Goal: Transaction & Acquisition: Purchase product/service

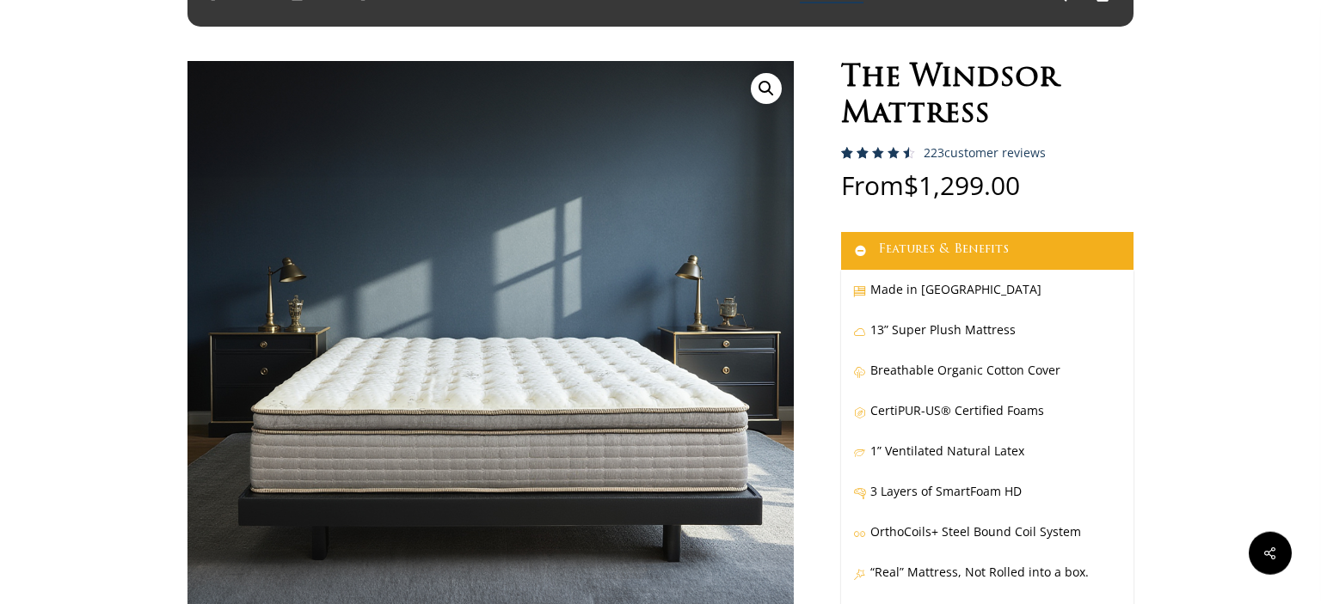
scroll to position [90, 0]
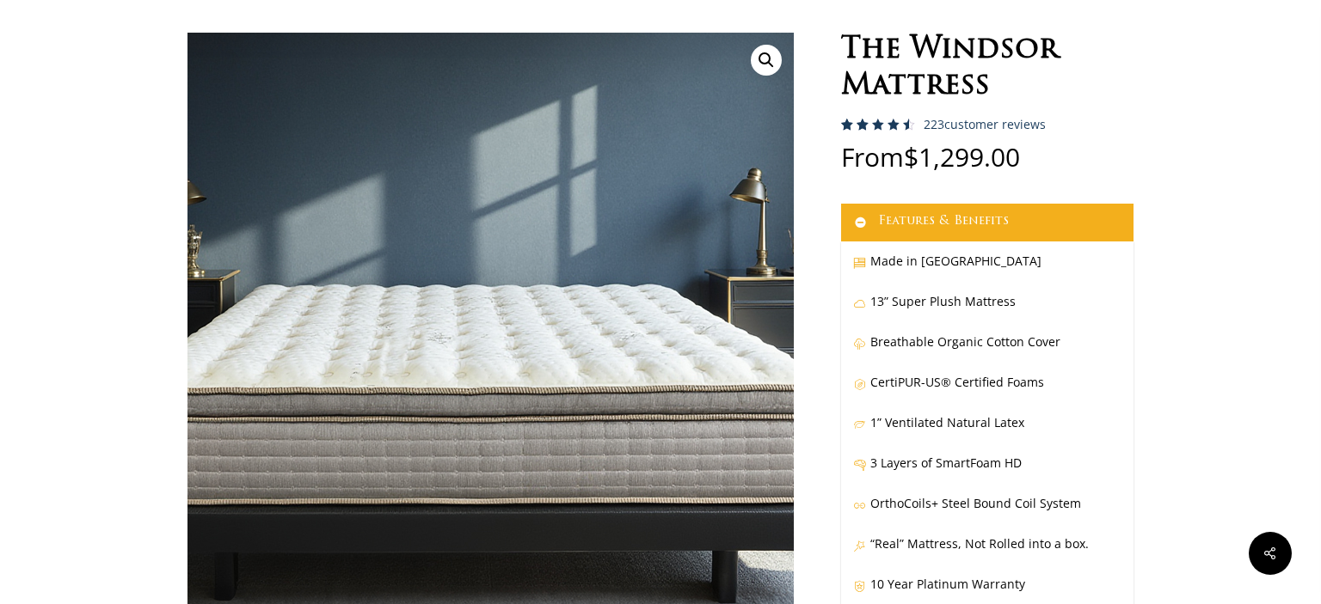
click at [545, 366] on img at bounding box center [468, 323] width 860 height 860
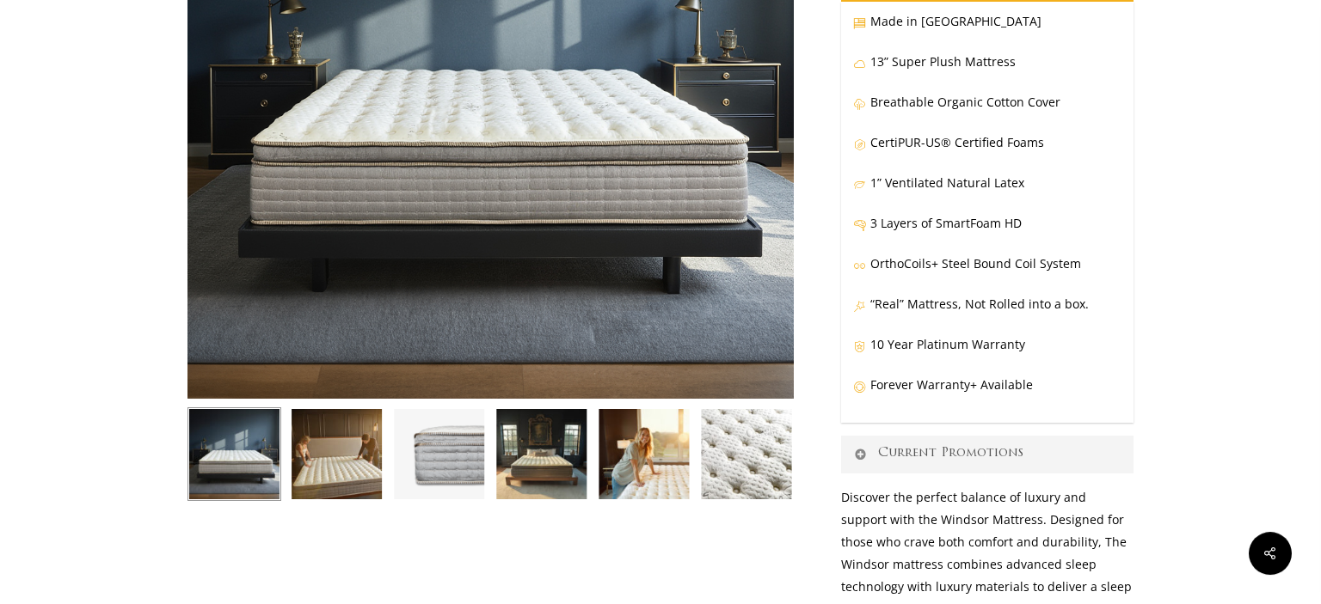
scroll to position [363, 0]
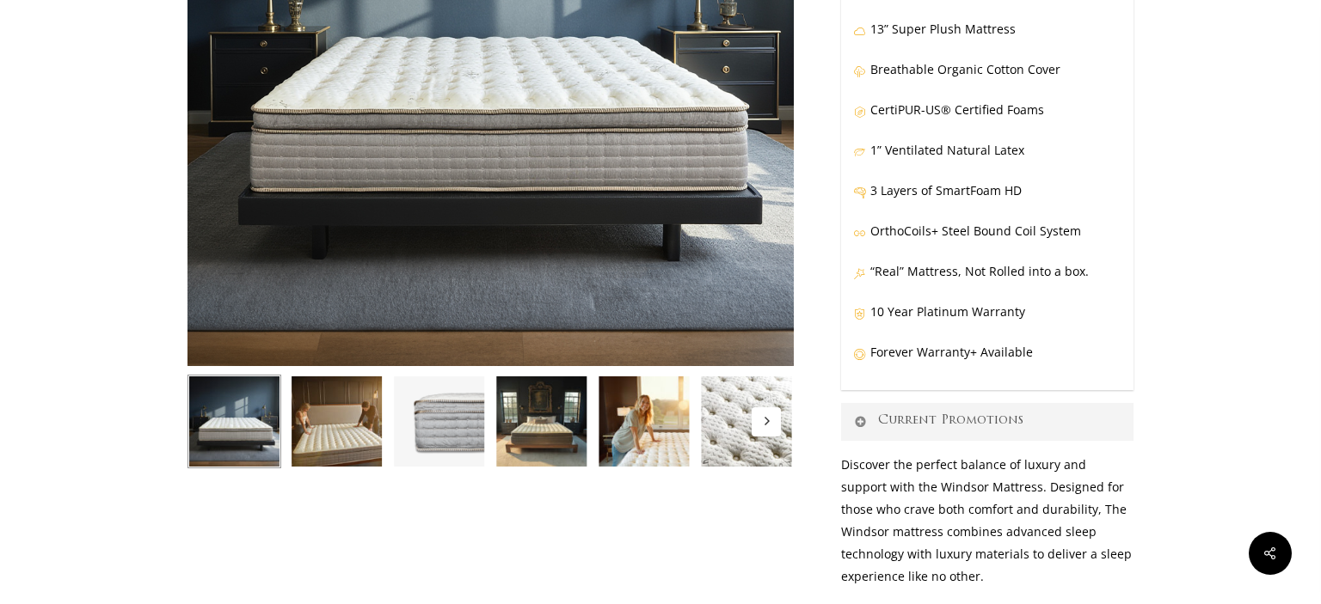
click at [245, 416] on img at bounding box center [234, 422] width 94 height 94
click at [340, 424] on img at bounding box center [337, 422] width 94 height 94
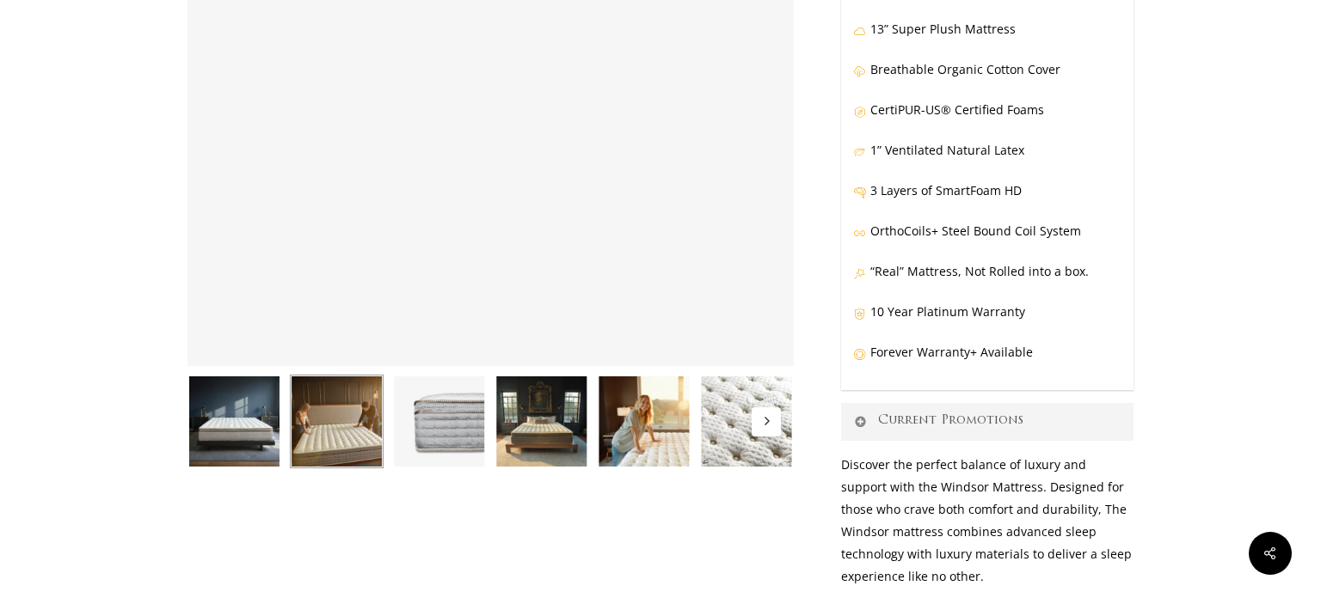
click at [451, 424] on img at bounding box center [439, 422] width 94 height 94
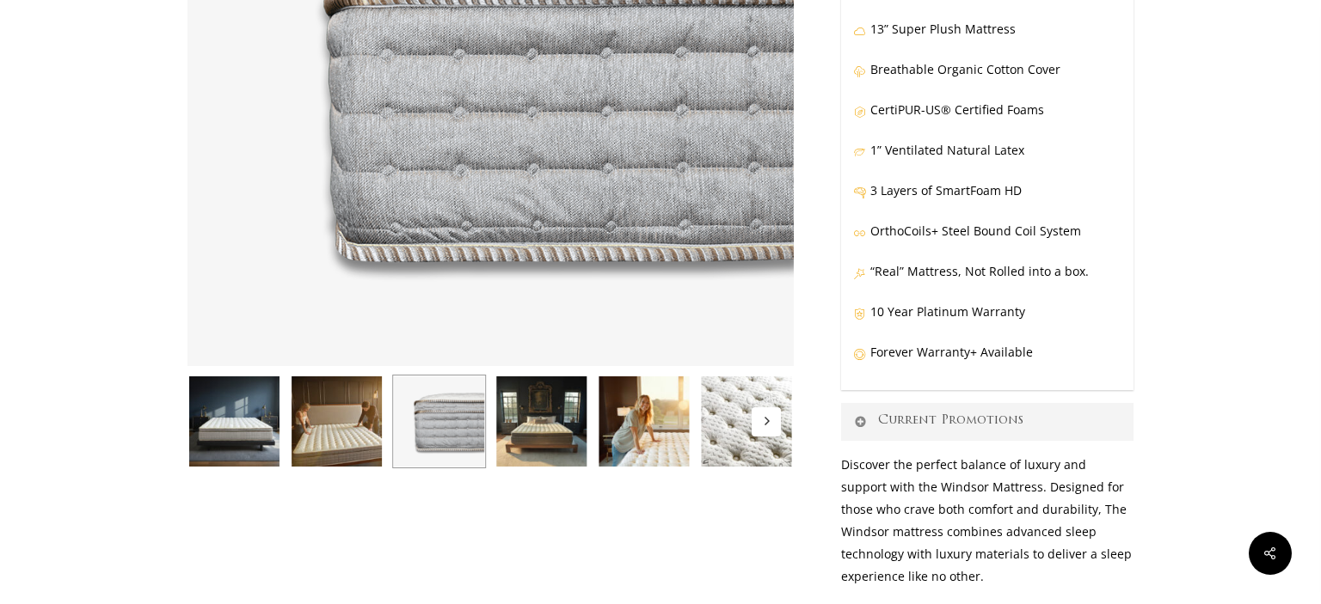
click at [539, 424] on img at bounding box center [541, 422] width 94 height 94
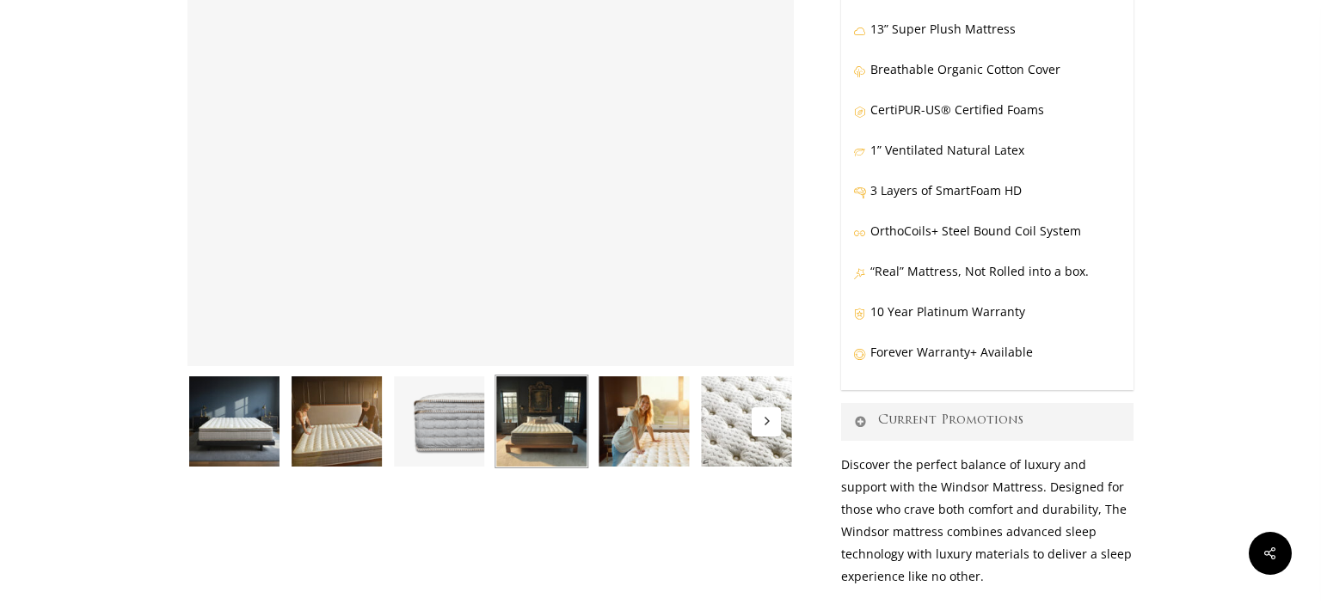
click at [669, 438] on img at bounding box center [644, 422] width 94 height 94
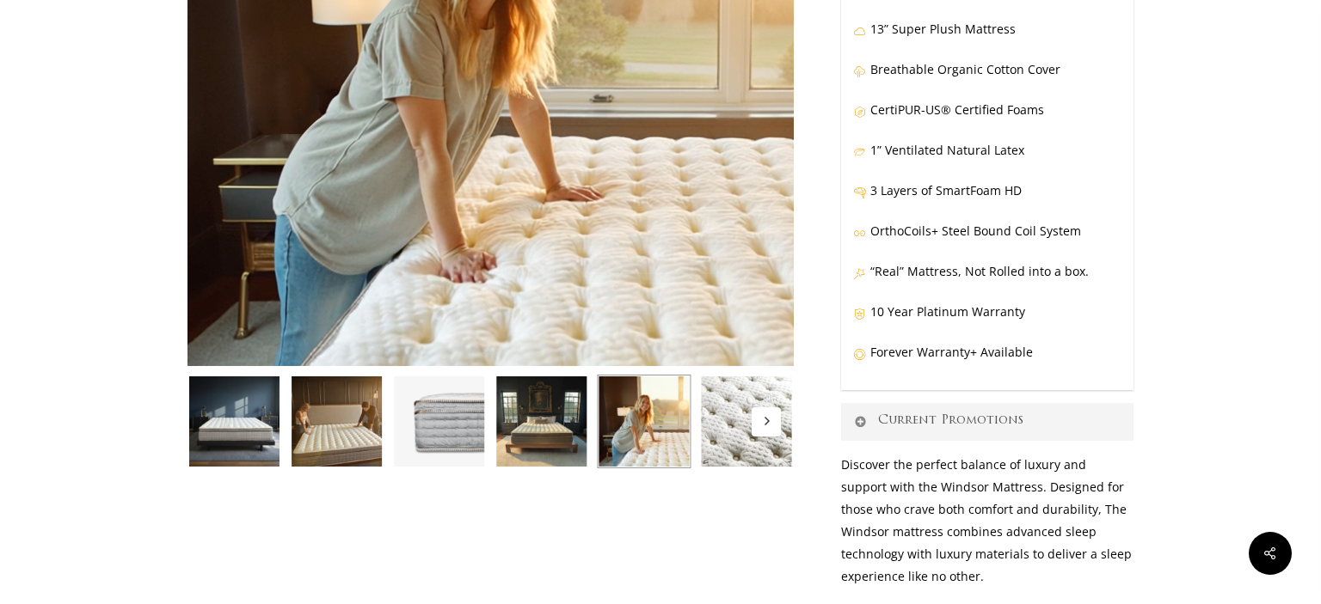
click at [760, 438] on img at bounding box center [747, 422] width 94 height 94
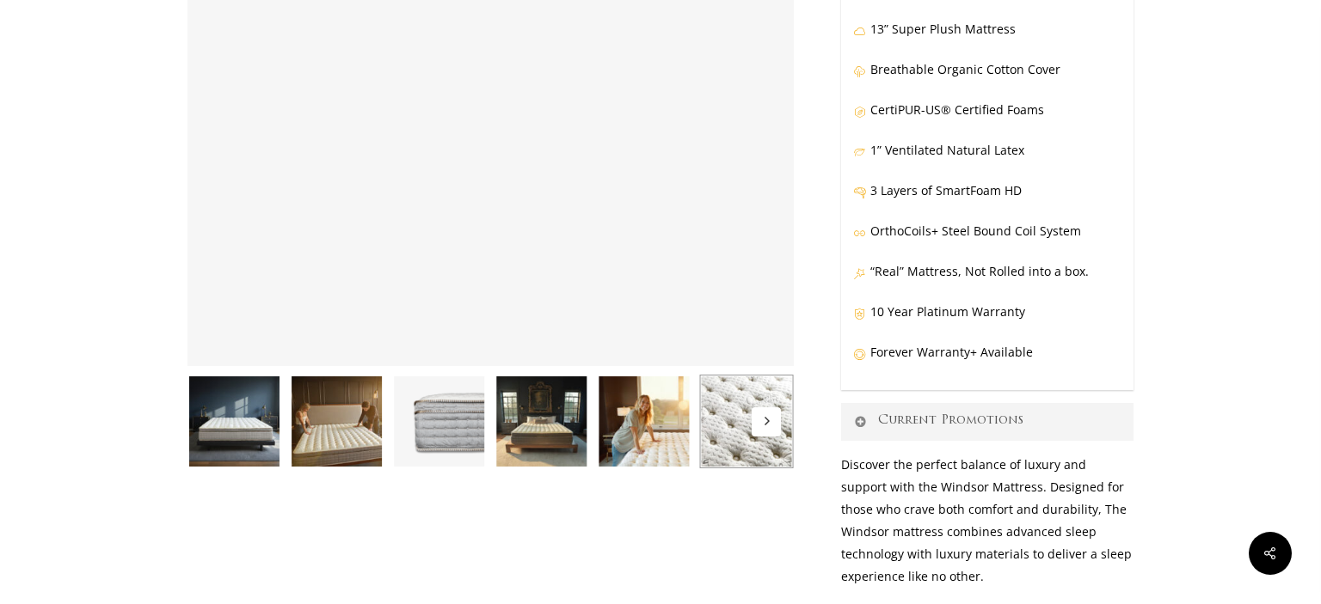
click at [766, 424] on icon "Next" at bounding box center [766, 421] width 9 height 9
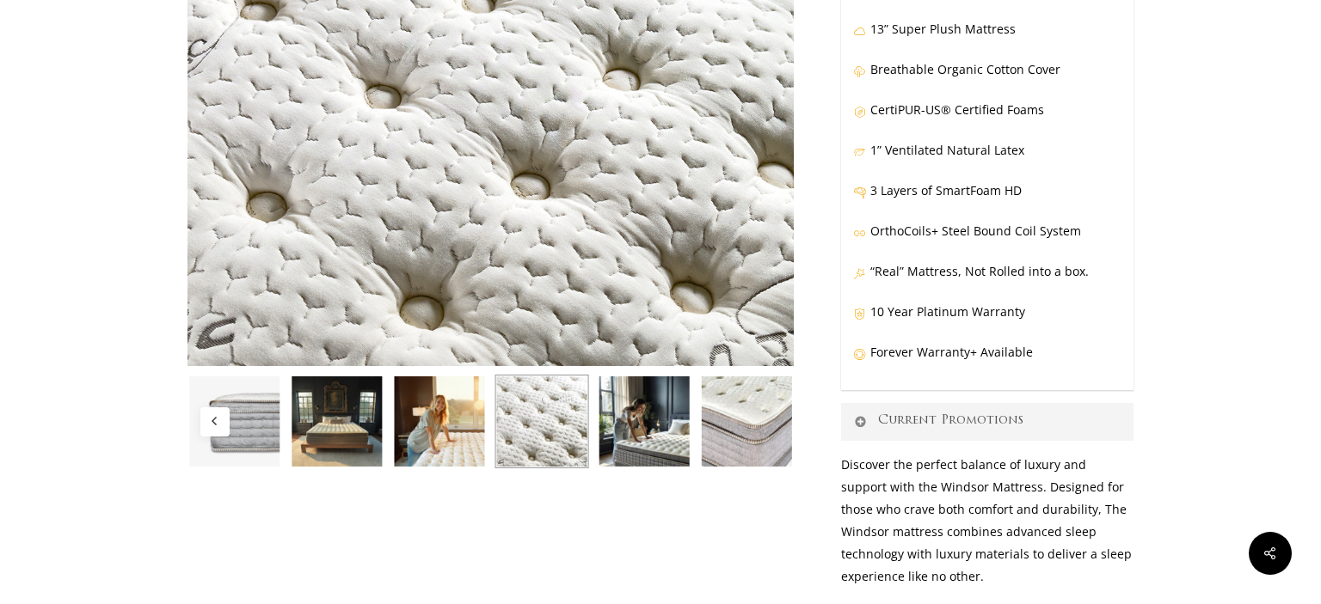
click at [767, 424] on img at bounding box center [747, 422] width 94 height 94
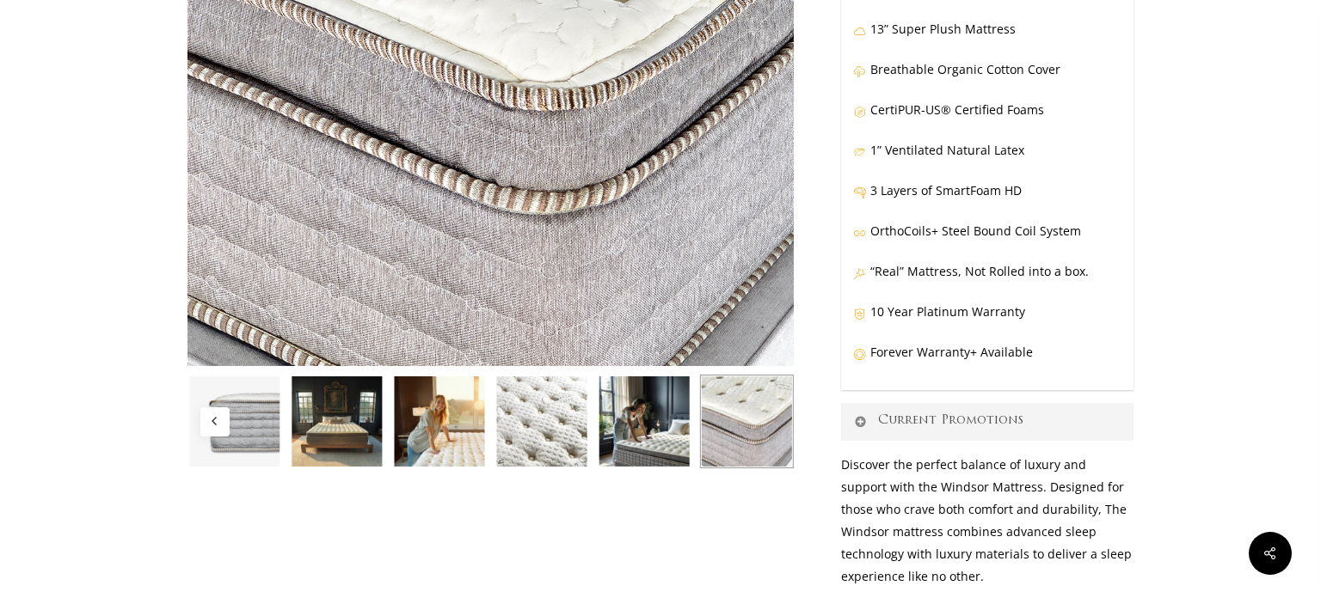
click at [215, 426] on icon "Previous" at bounding box center [215, 421] width 9 height 9
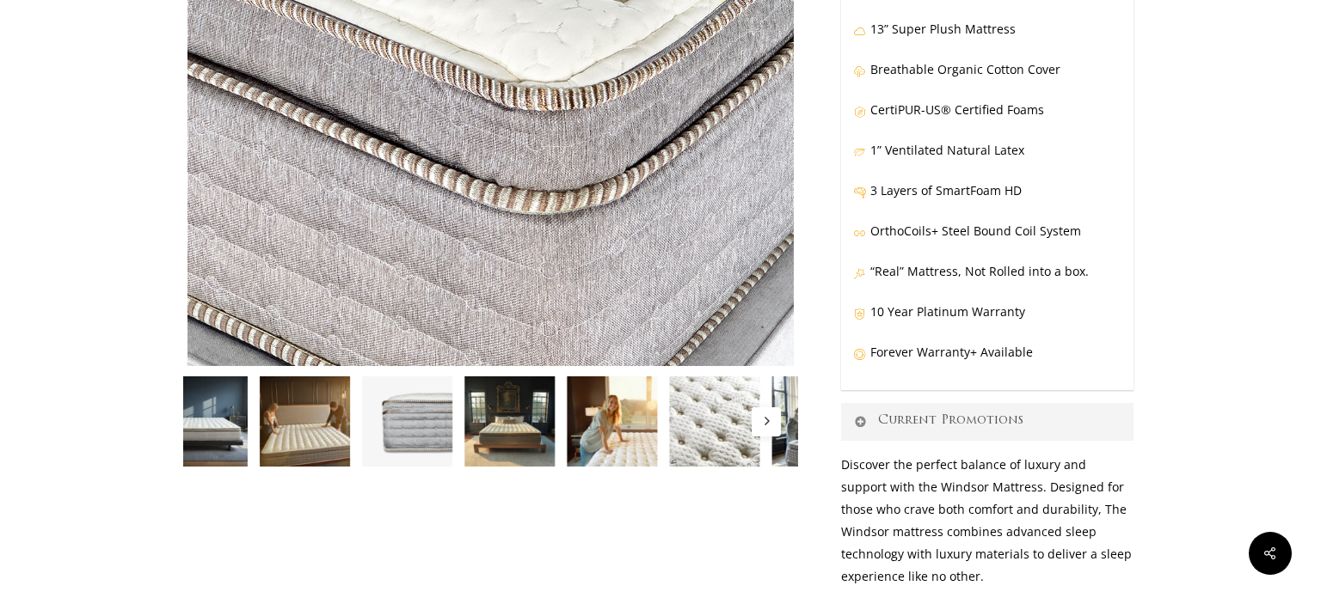
click at [215, 426] on img at bounding box center [203, 422] width 94 height 94
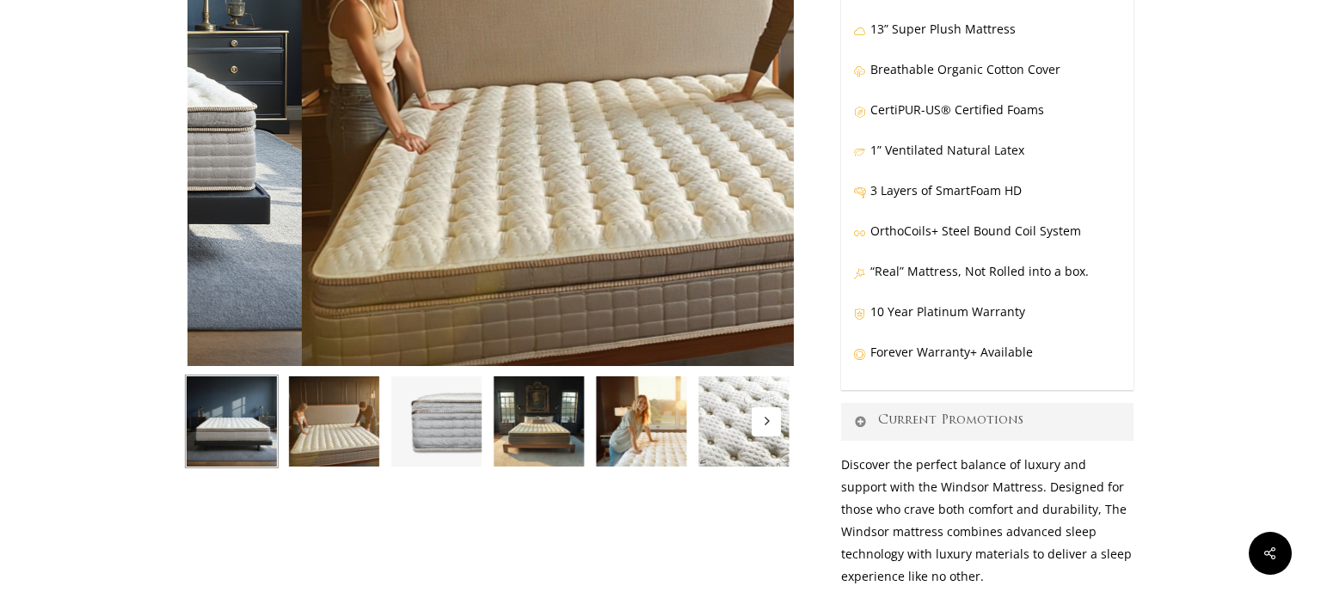
click at [215, 426] on img at bounding box center [232, 422] width 94 height 94
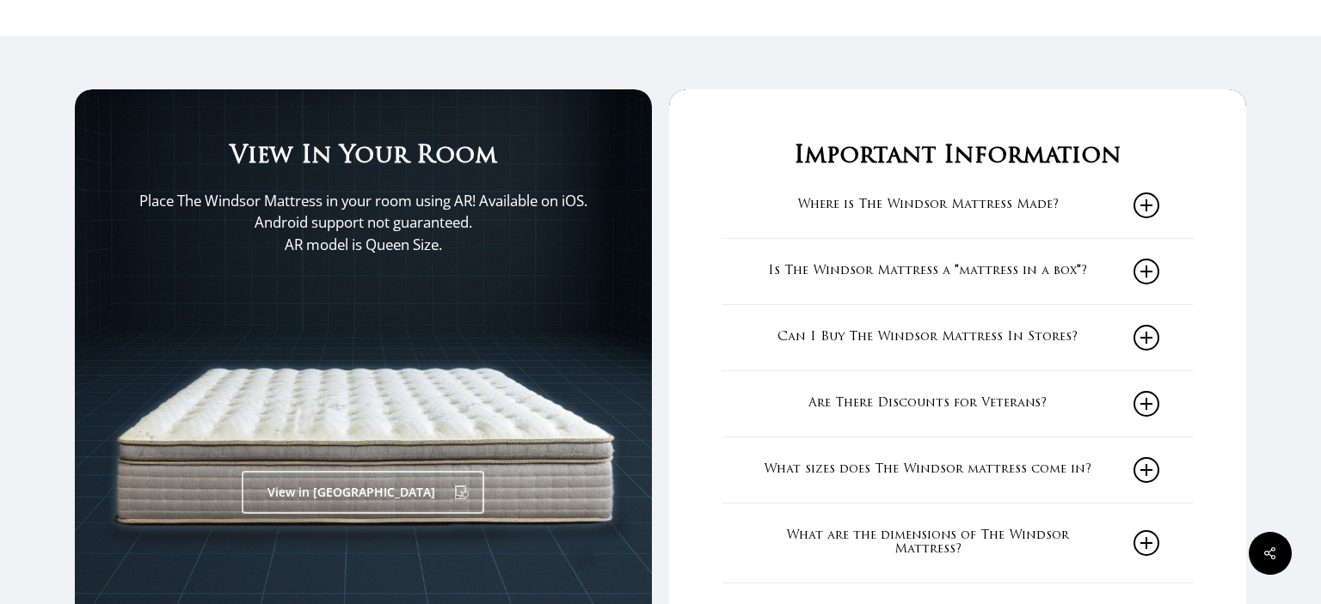
scroll to position [2814, 0]
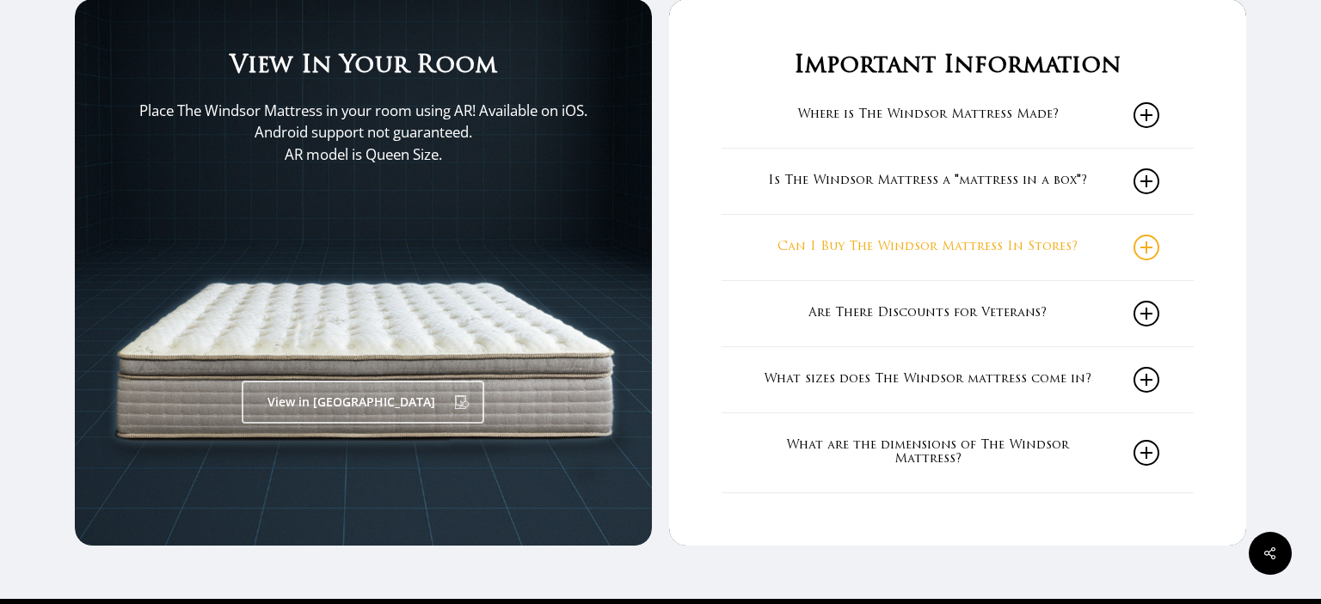
click at [1148, 248] on icon at bounding box center [1146, 248] width 26 height 26
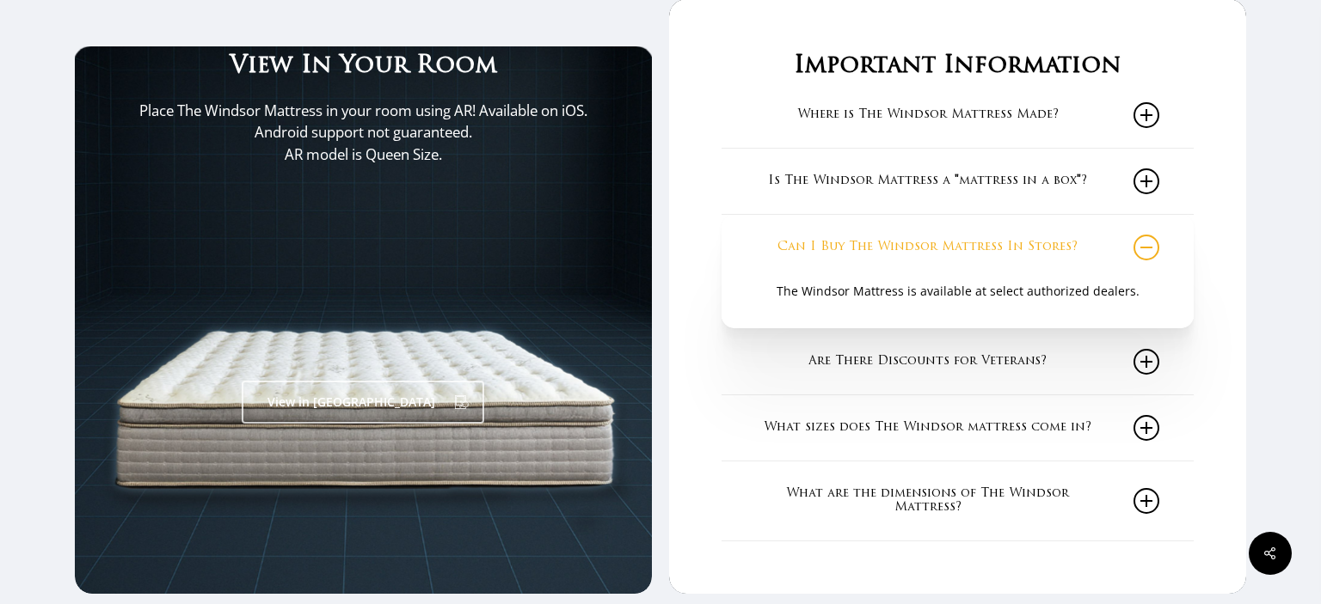
click at [1148, 248] on icon at bounding box center [1146, 248] width 26 height 26
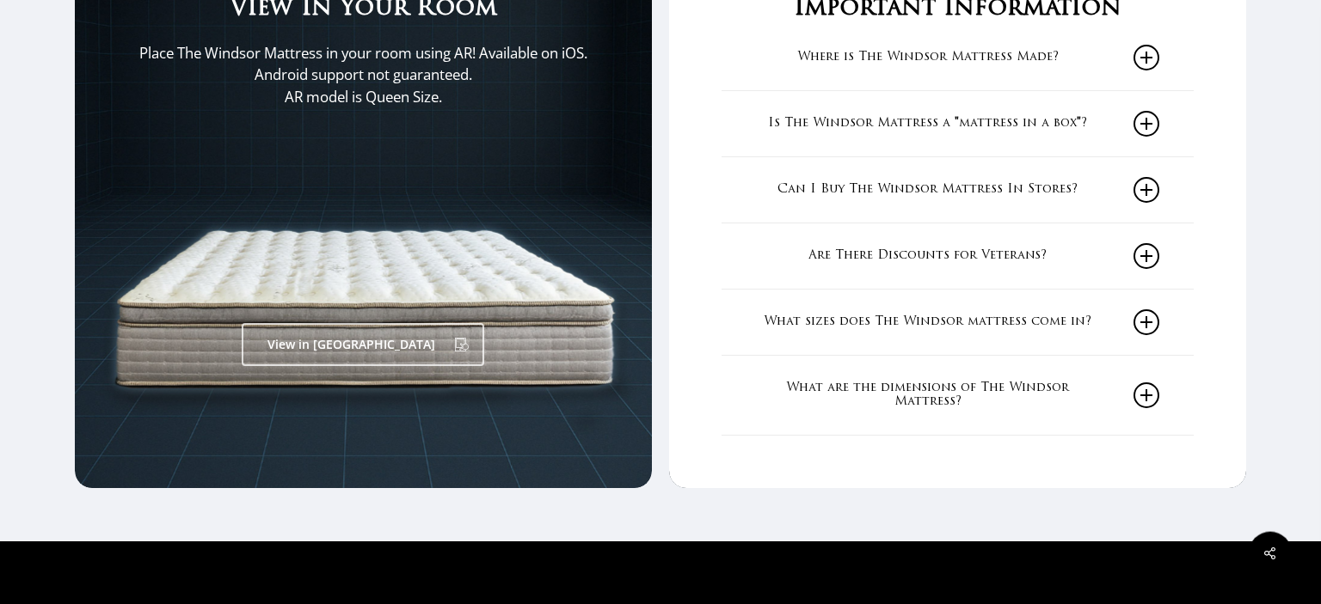
scroll to position [2905, 0]
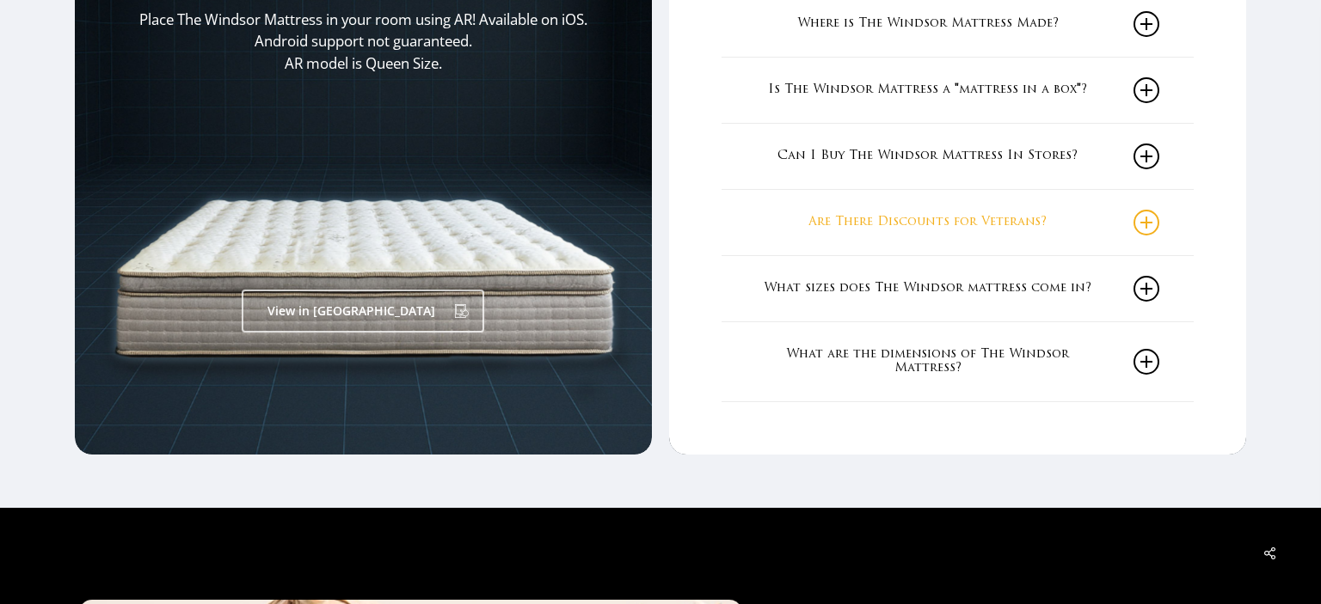
click at [1147, 224] on icon at bounding box center [1146, 223] width 26 height 26
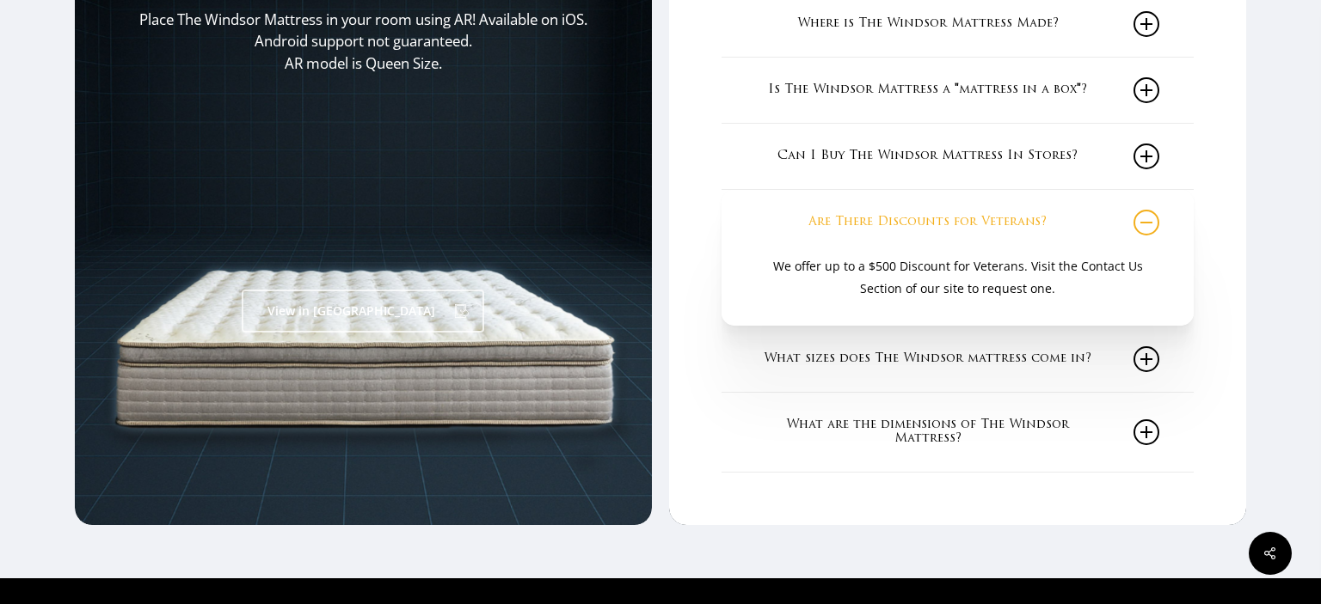
click at [1147, 224] on icon at bounding box center [1146, 223] width 26 height 26
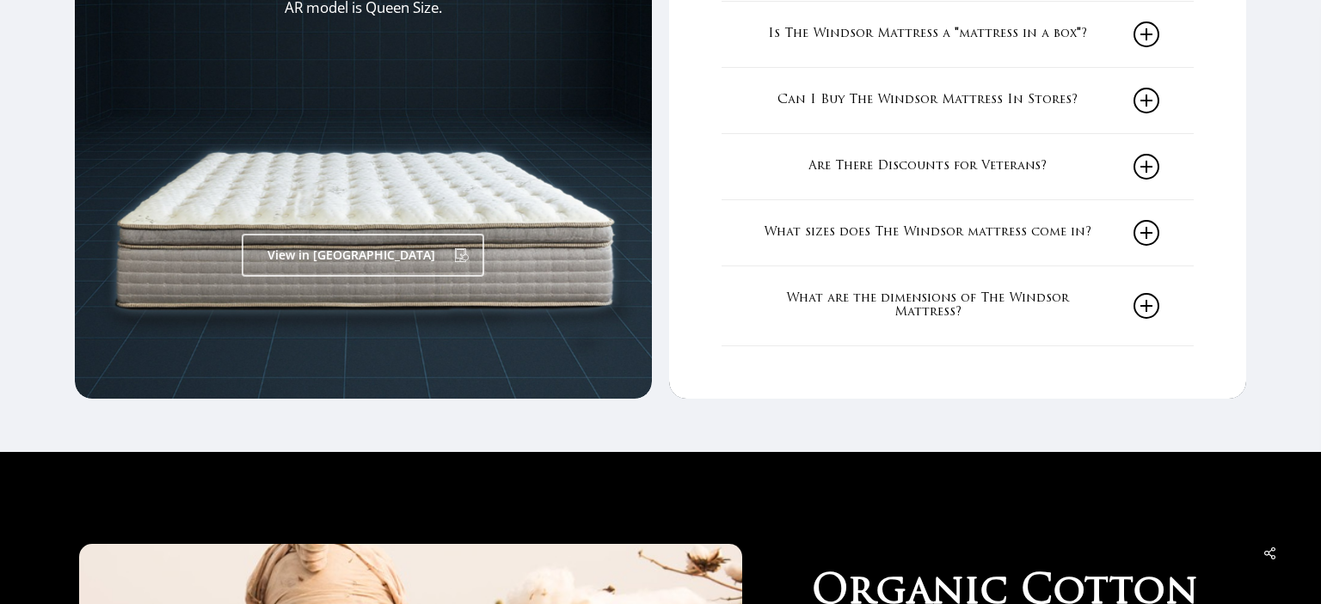
scroll to position [2996, 0]
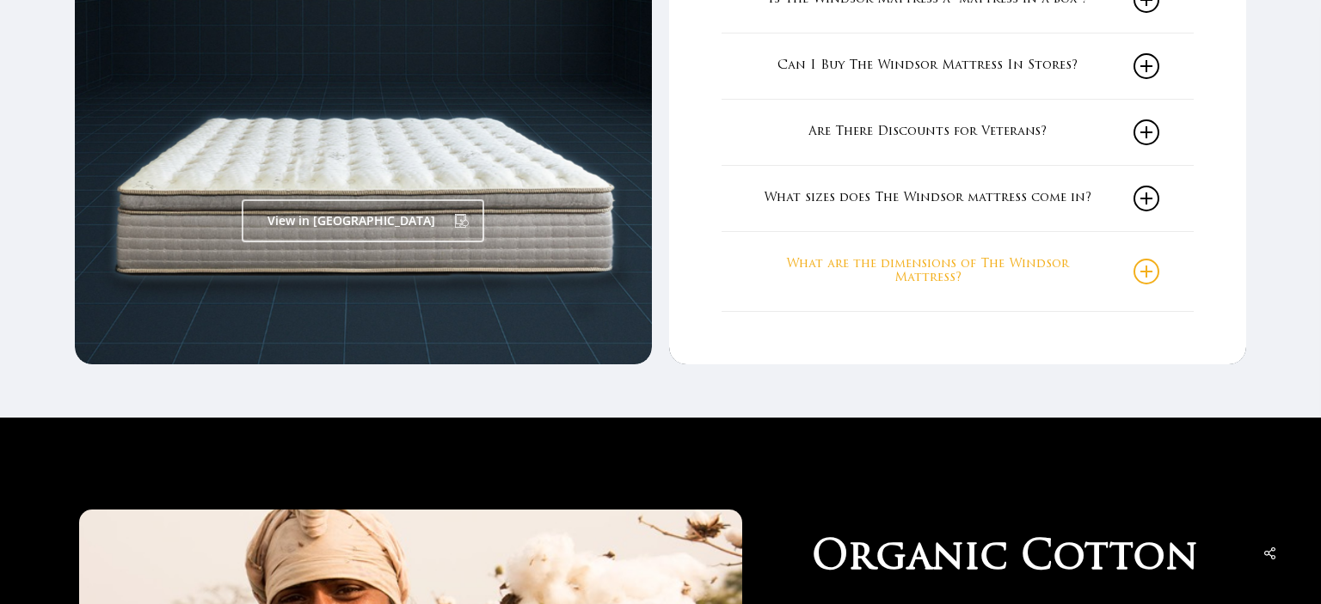
click at [1147, 273] on icon at bounding box center [1146, 272] width 26 height 26
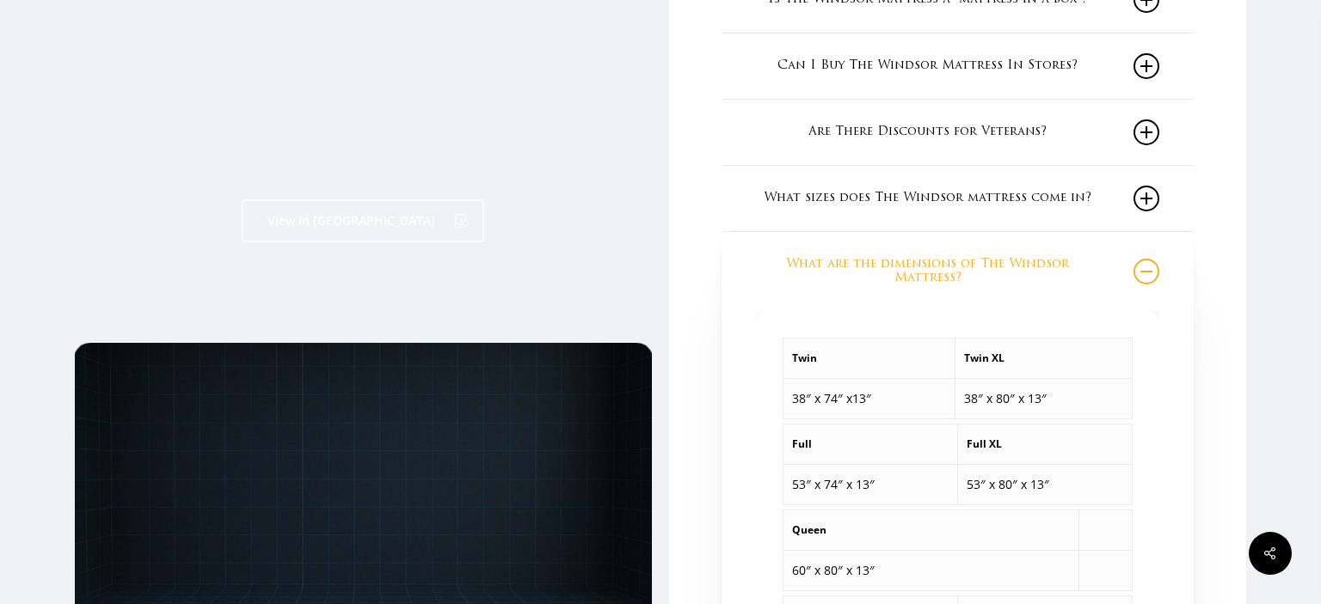
click at [1146, 273] on icon at bounding box center [1146, 272] width 26 height 26
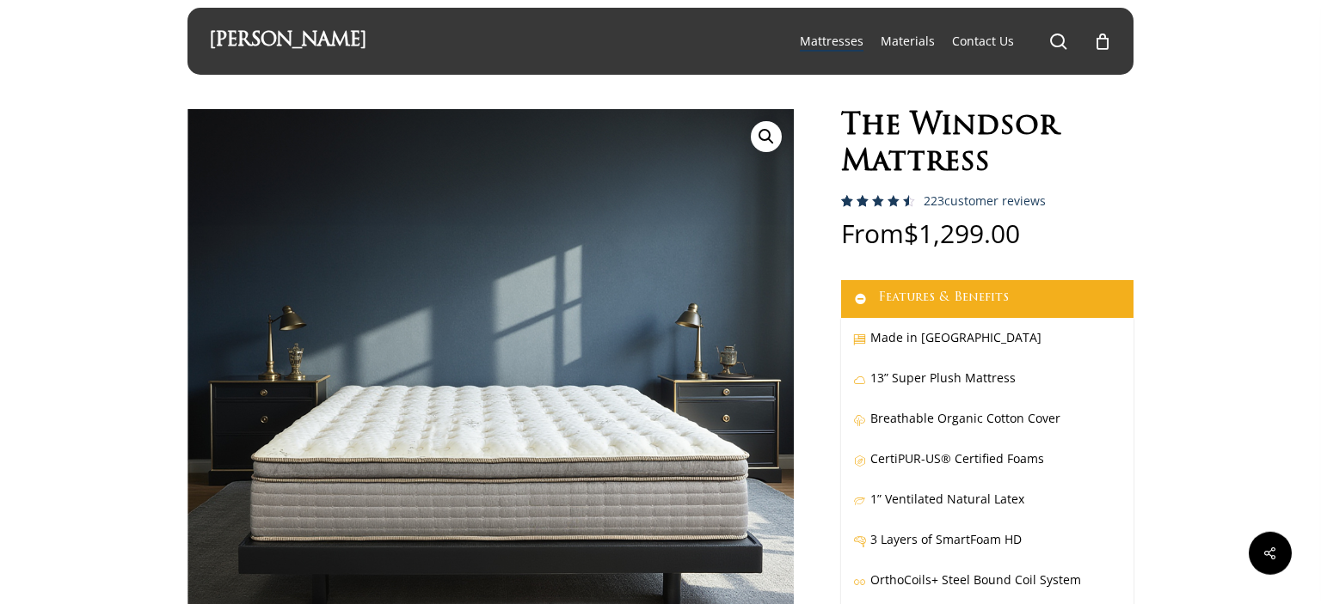
scroll to position [0, 0]
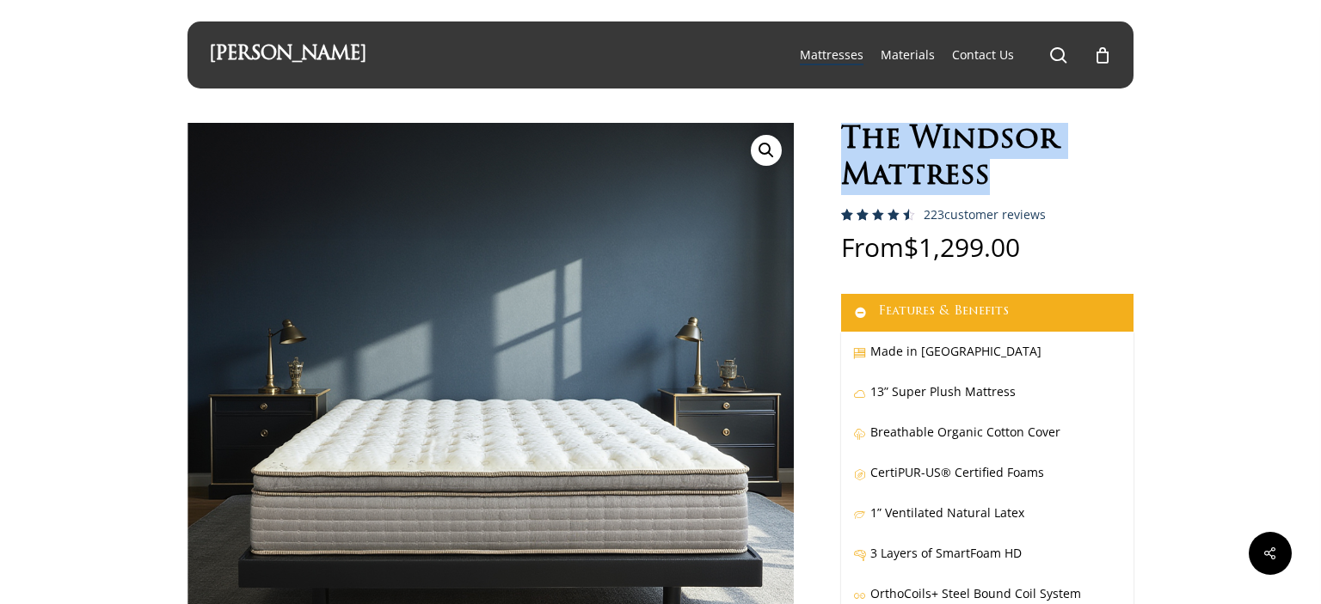
drag, startPoint x: 849, startPoint y: 134, endPoint x: 999, endPoint y: 174, distance: 155.6
click at [999, 174] on h1 "The Windsor Mattress" at bounding box center [987, 159] width 292 height 72
copy h1 "The Windsor Mattress"
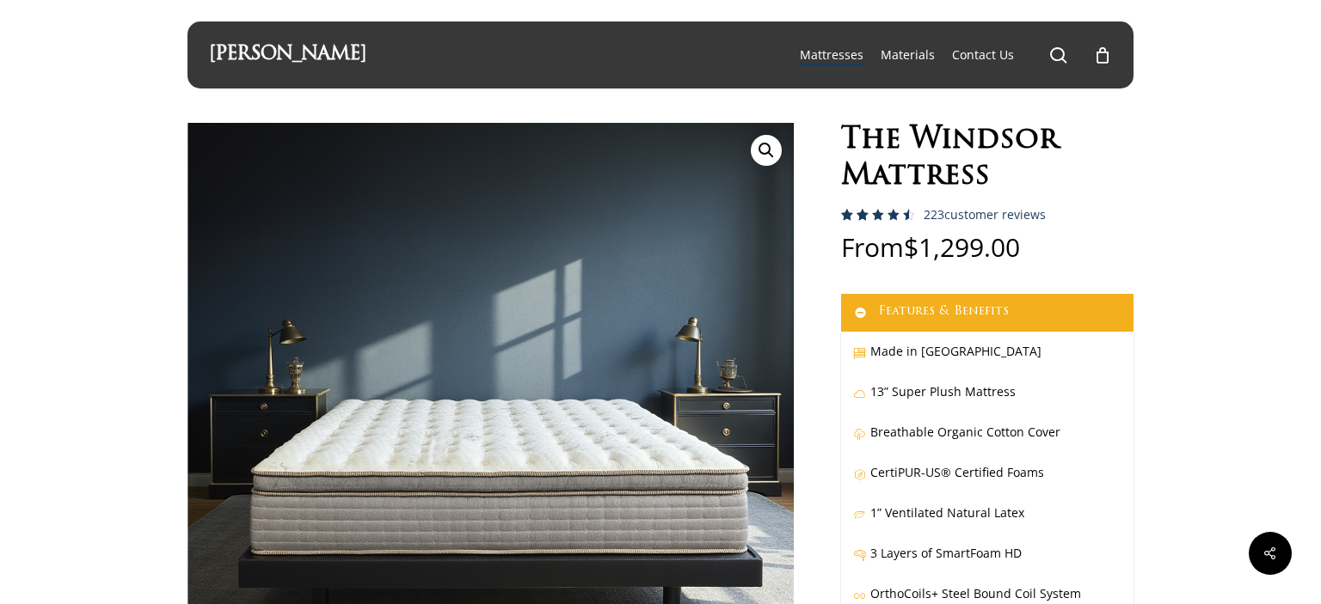
click at [1127, 181] on h1 "The Windsor Mattress" at bounding box center [987, 159] width 292 height 72
